Goal: Task Accomplishment & Management: Use online tool/utility

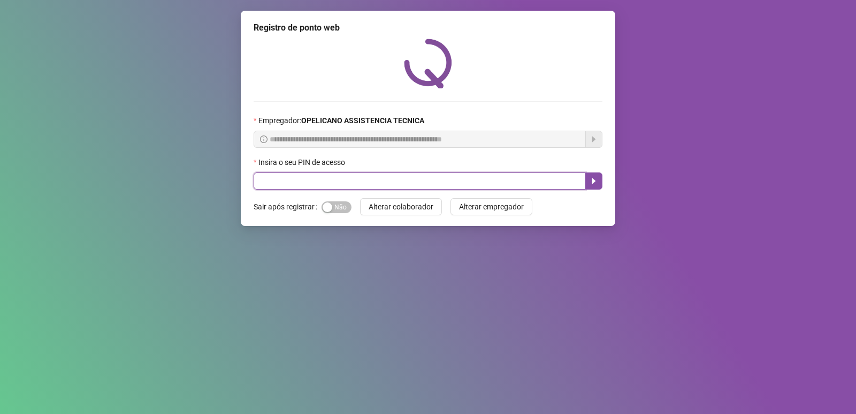
click at [387, 180] on input "text" at bounding box center [420, 180] width 332 height 17
type input "*****"
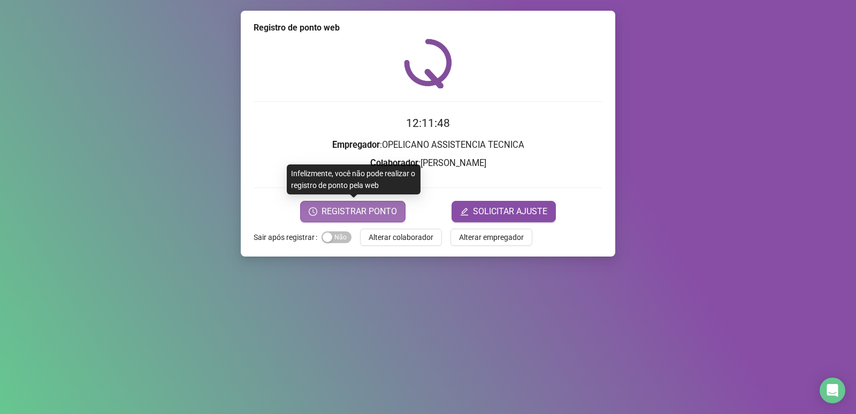
click at [379, 205] on span "REGISTRAR PONTO" at bounding box center [359, 211] width 75 height 13
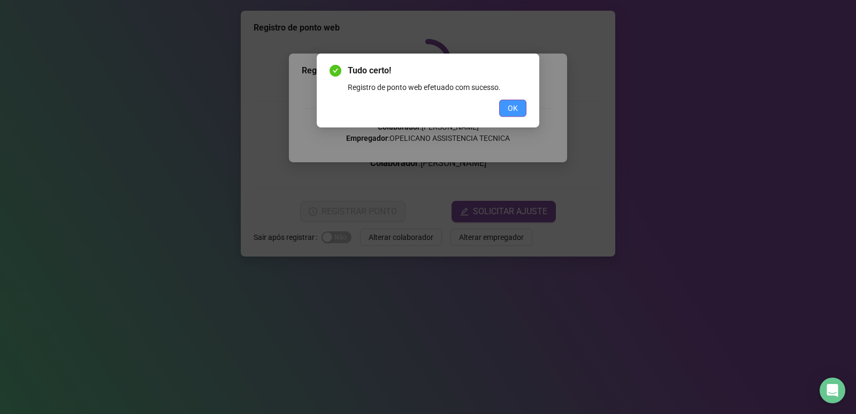
click at [518, 111] on button "OK" at bounding box center [512, 108] width 27 height 17
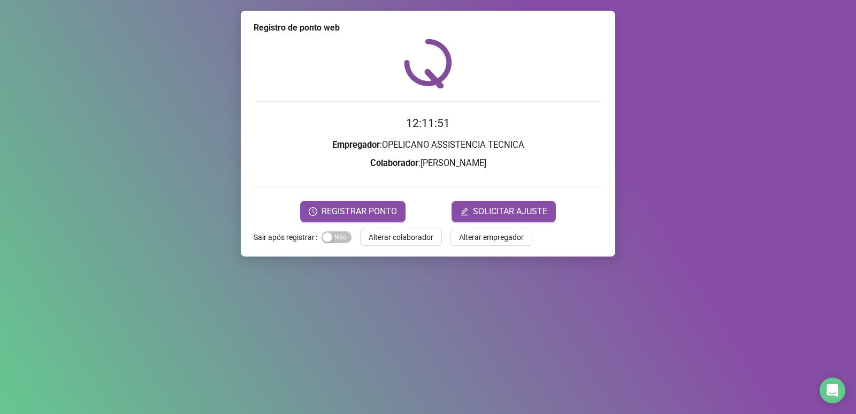
click at [573, 116] on h2 "12:11:51" at bounding box center [428, 124] width 349 height 18
click at [382, 202] on button "REGISTRAR PONTO" at bounding box center [352, 211] width 105 height 21
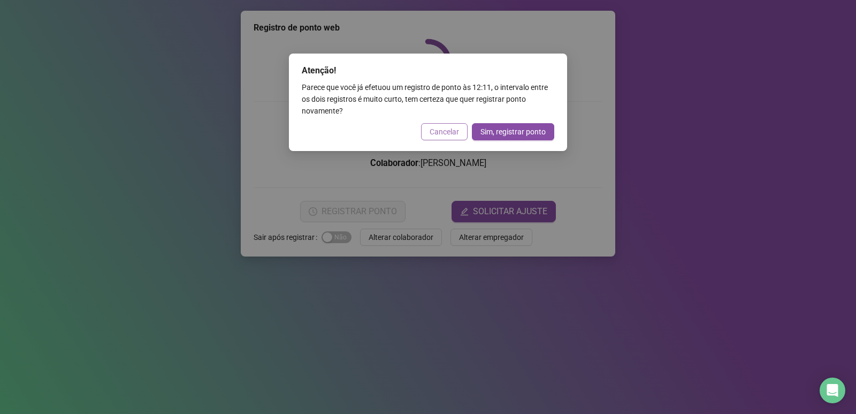
click at [442, 135] on span "Cancelar" at bounding box center [444, 132] width 29 height 12
